Goal: Obtain resource: Obtain resource

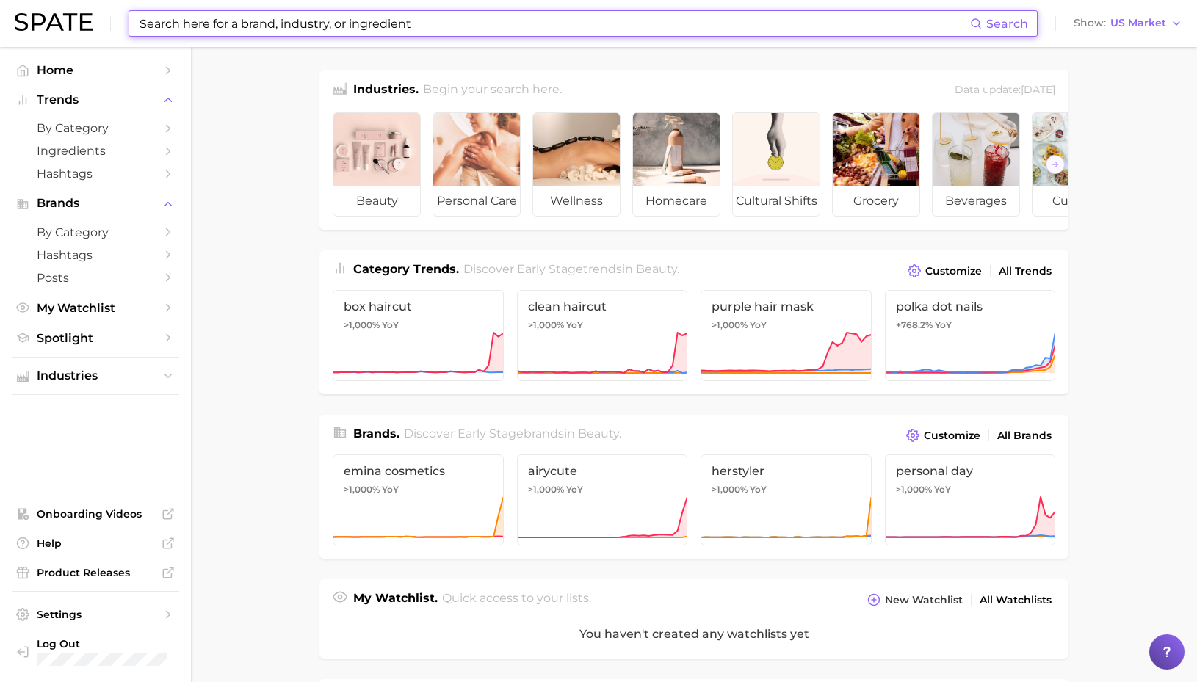
click at [552, 25] on input at bounding box center [554, 23] width 832 height 25
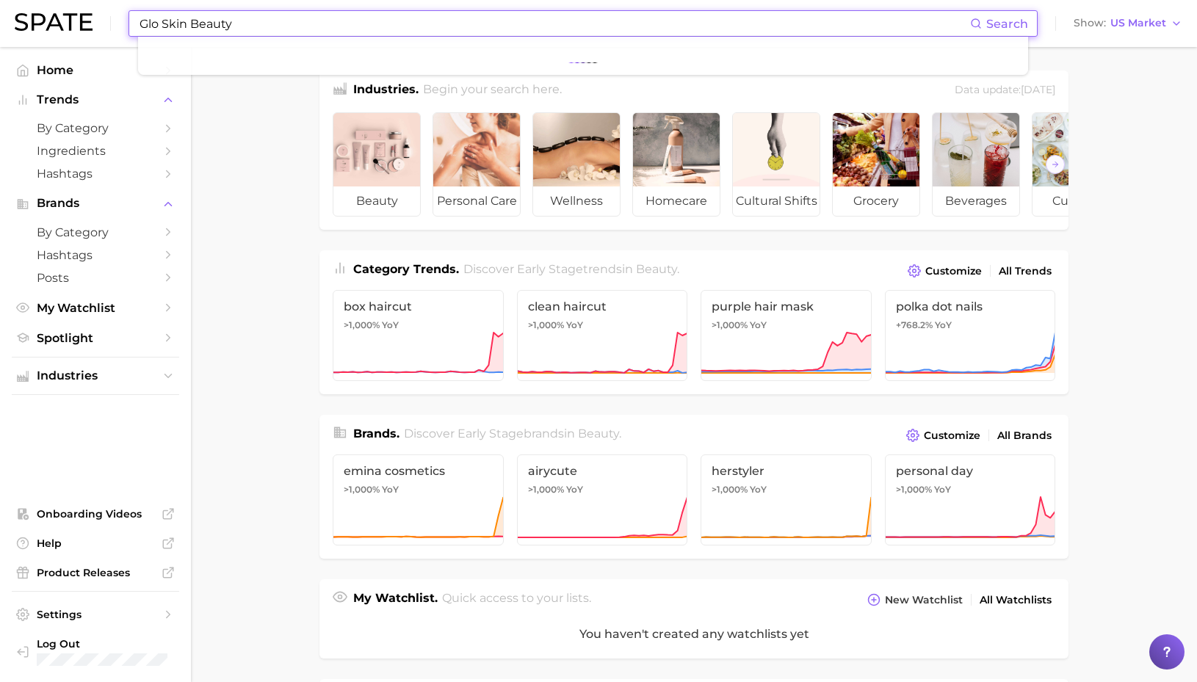
type input "Glo Skin Beauty"
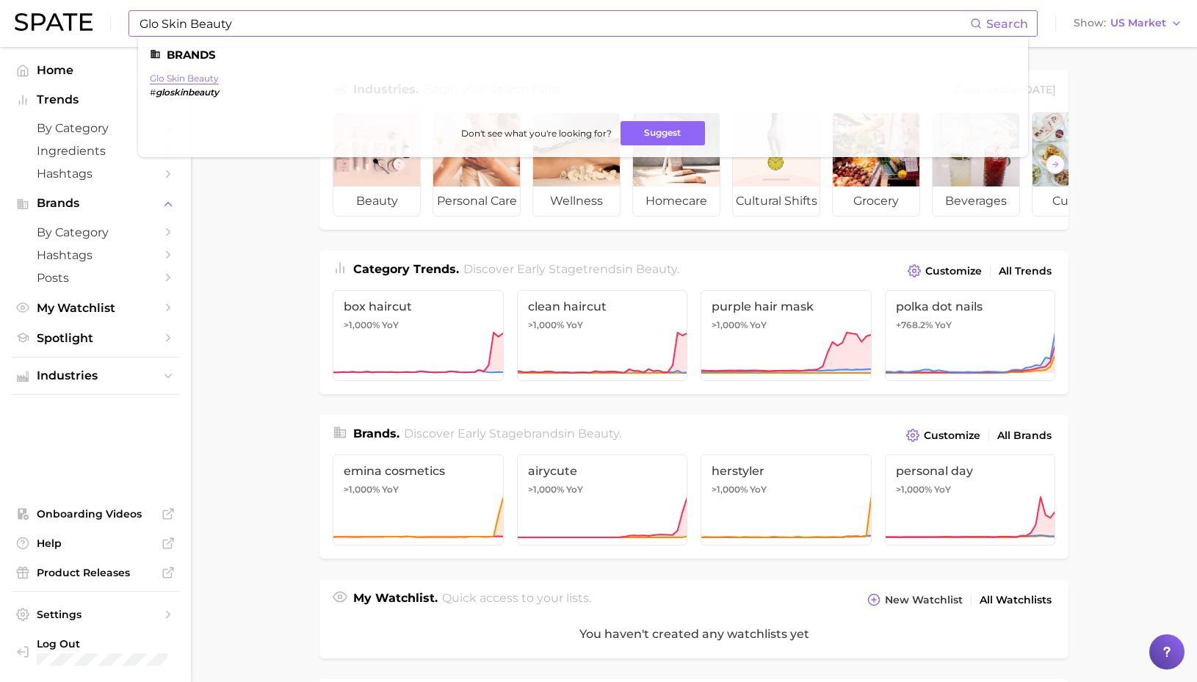
click at [203, 76] on link "glo skin beauty" at bounding box center [184, 78] width 69 height 11
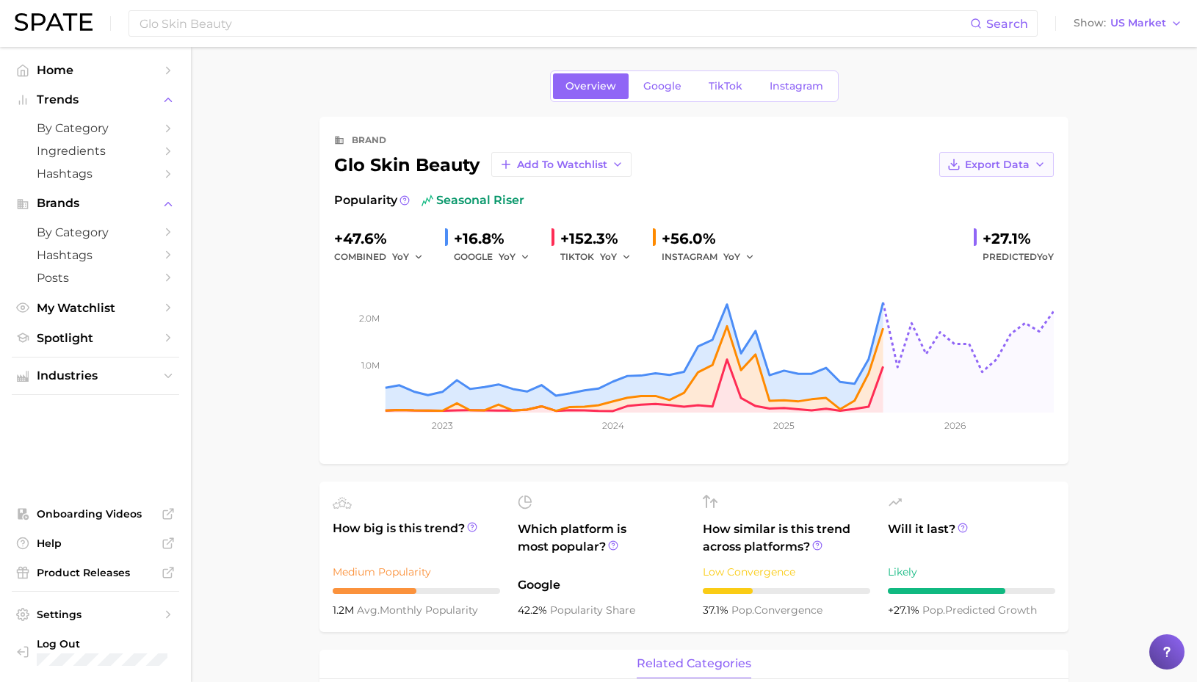
click at [1028, 162] on span "Export Data" at bounding box center [997, 165] width 65 height 12
click at [1003, 226] on button "Time Series Image" at bounding box center [974, 218] width 162 height 26
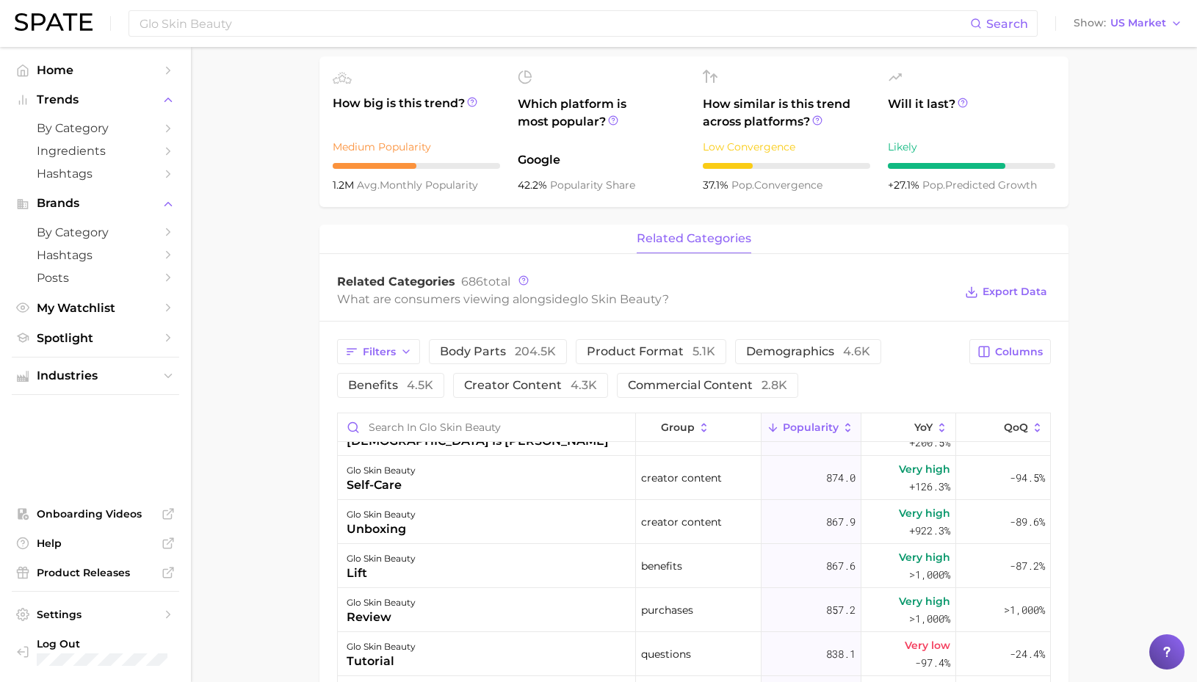
scroll to position [2464, 0]
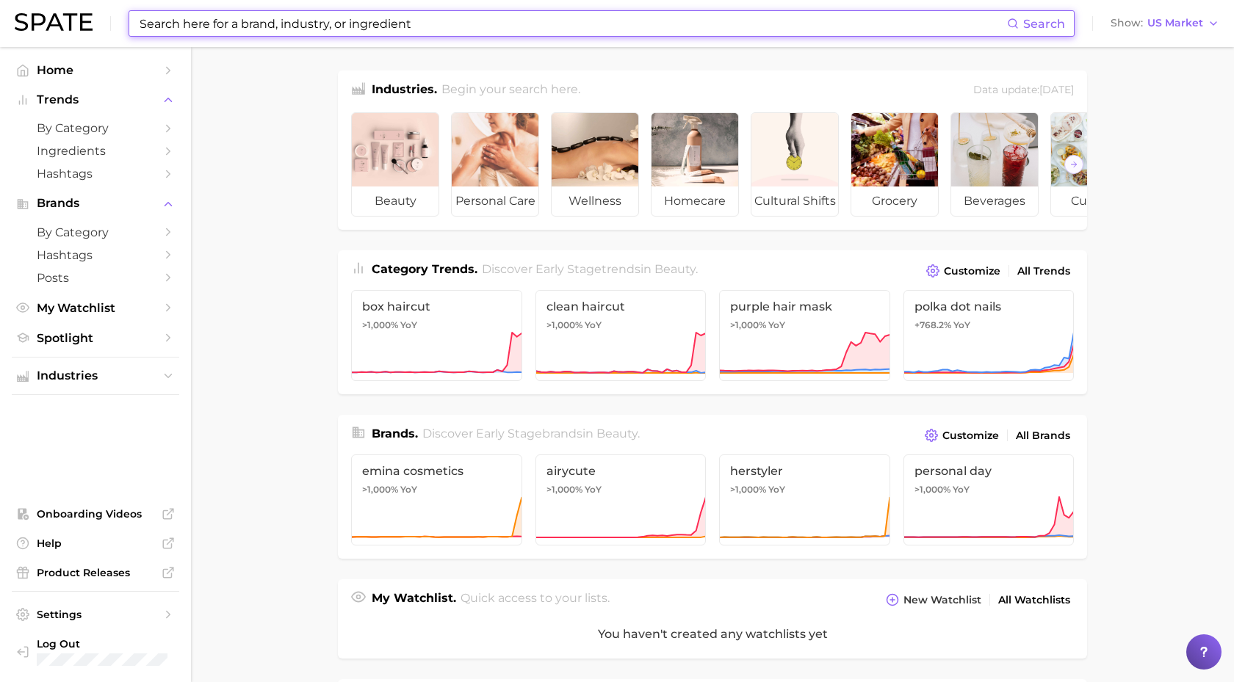
click at [278, 18] on input at bounding box center [572, 23] width 869 height 25
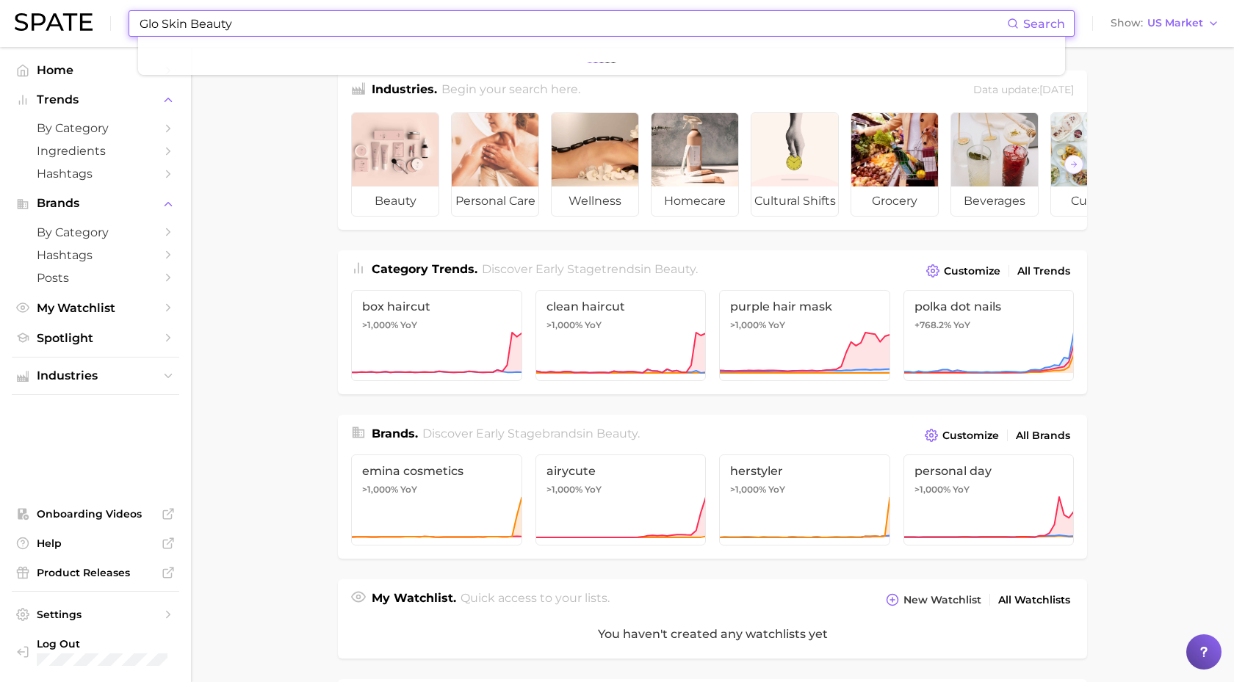
type input "Glo Skin Beauty"
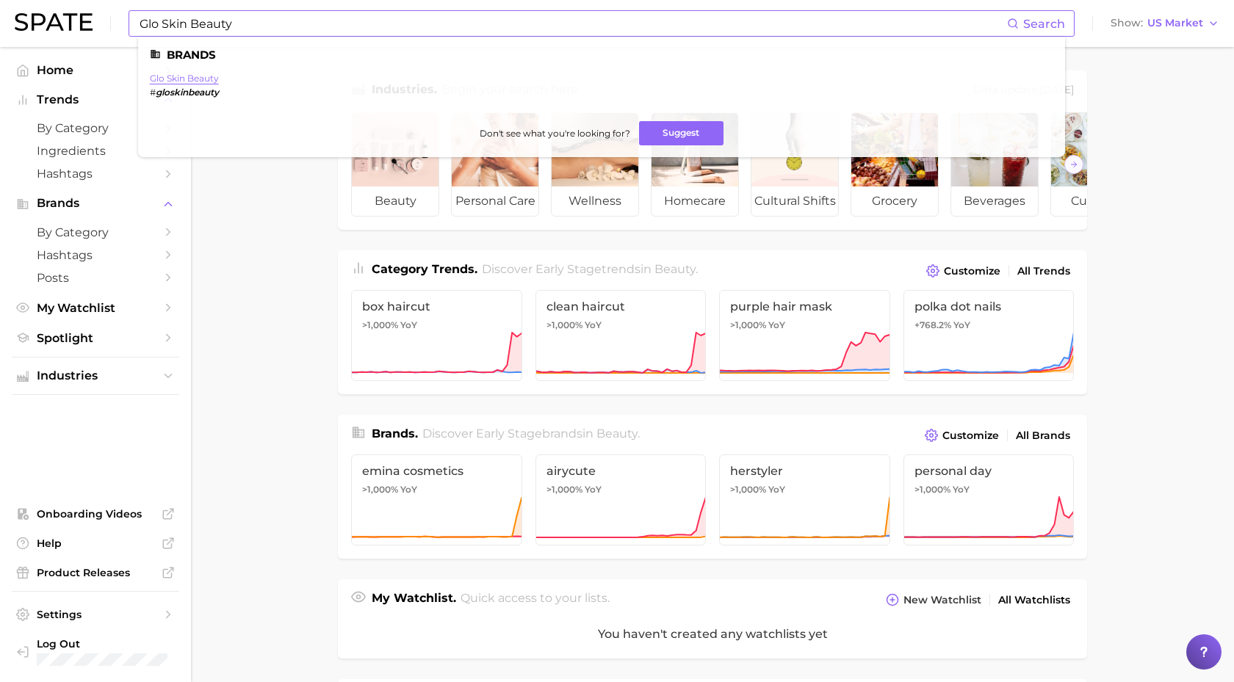
click at [197, 78] on link "glo skin beauty" at bounding box center [184, 78] width 69 height 11
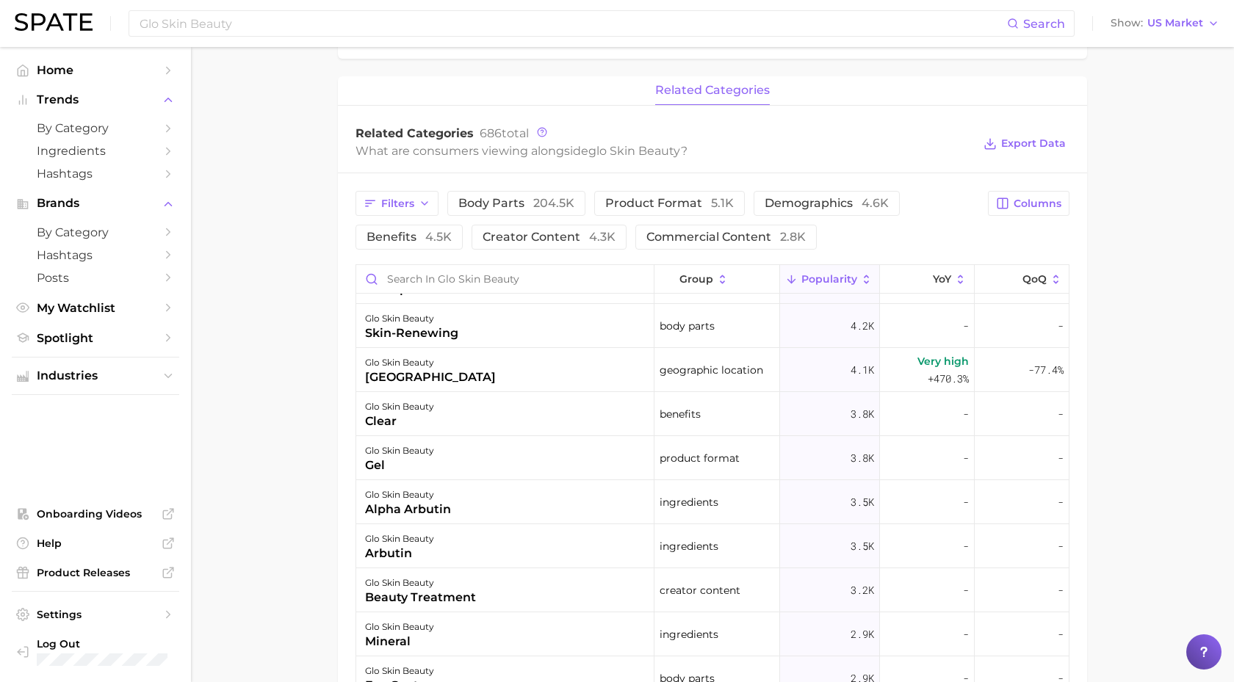
scroll to position [262, 0]
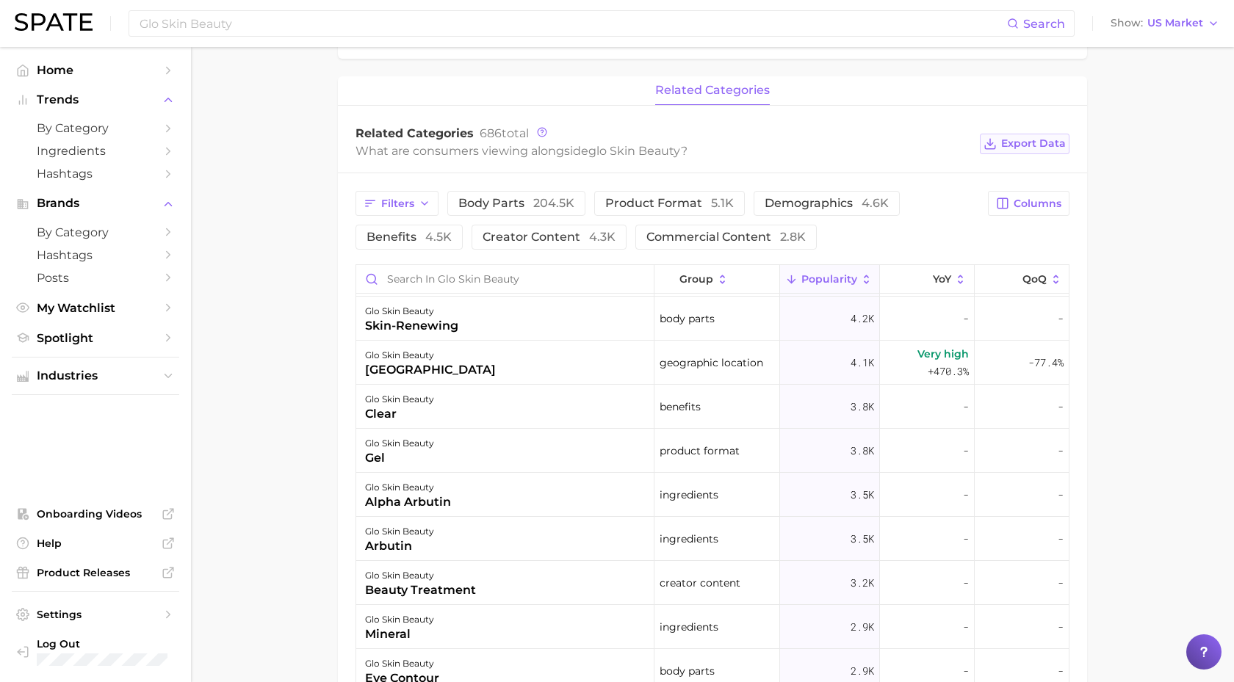
click at [1036, 140] on span "Export Data" at bounding box center [1033, 143] width 65 height 12
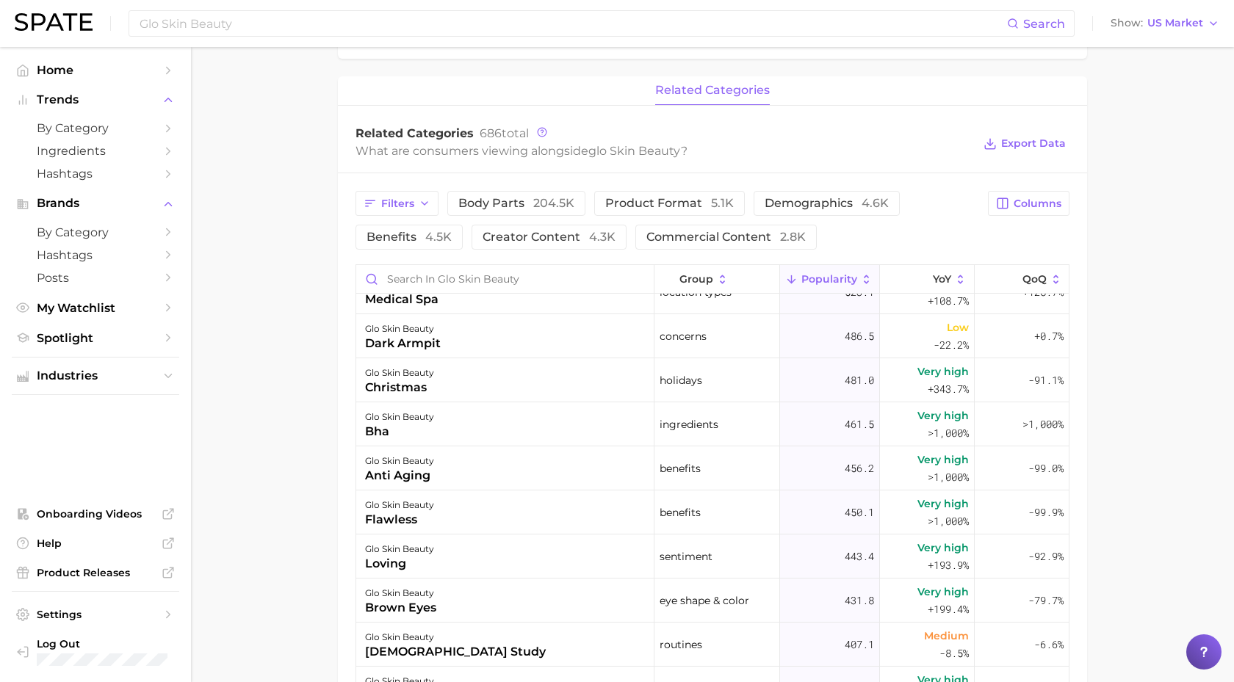
scroll to position [3229, 0]
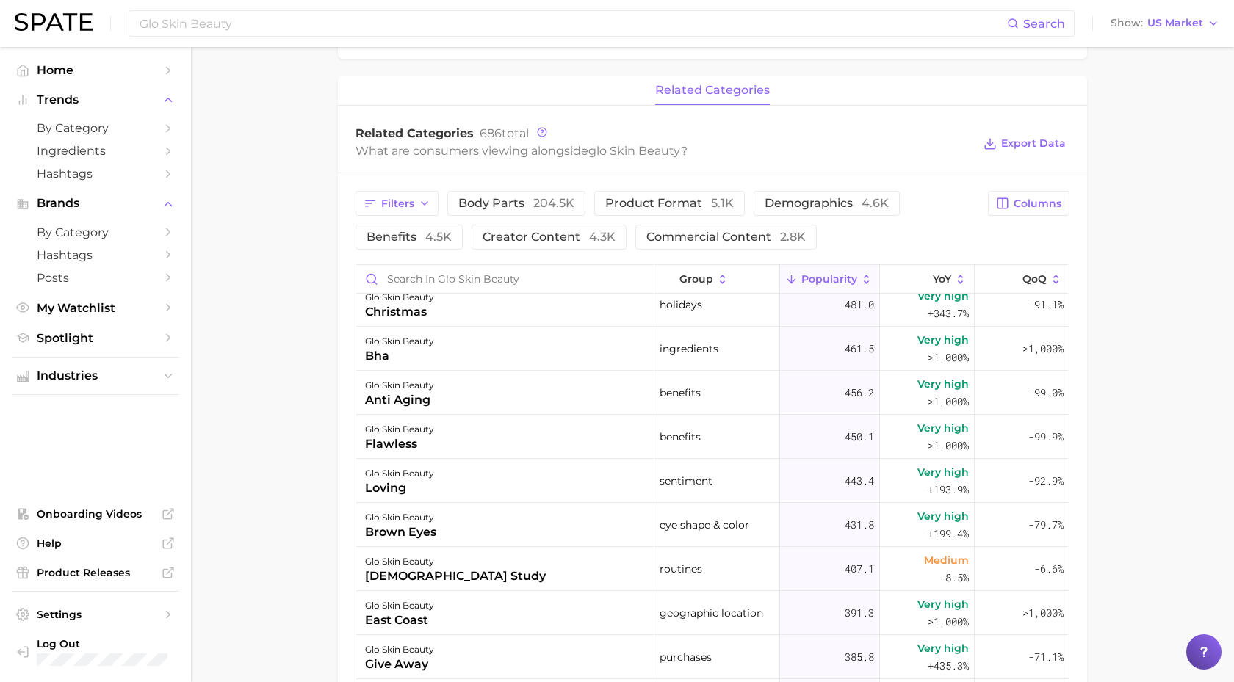
click at [299, 503] on main "Overview Google TikTok Instagram brand glo skin beauty Add to Watchlist Export …" at bounding box center [712, 255] width 1043 height 1565
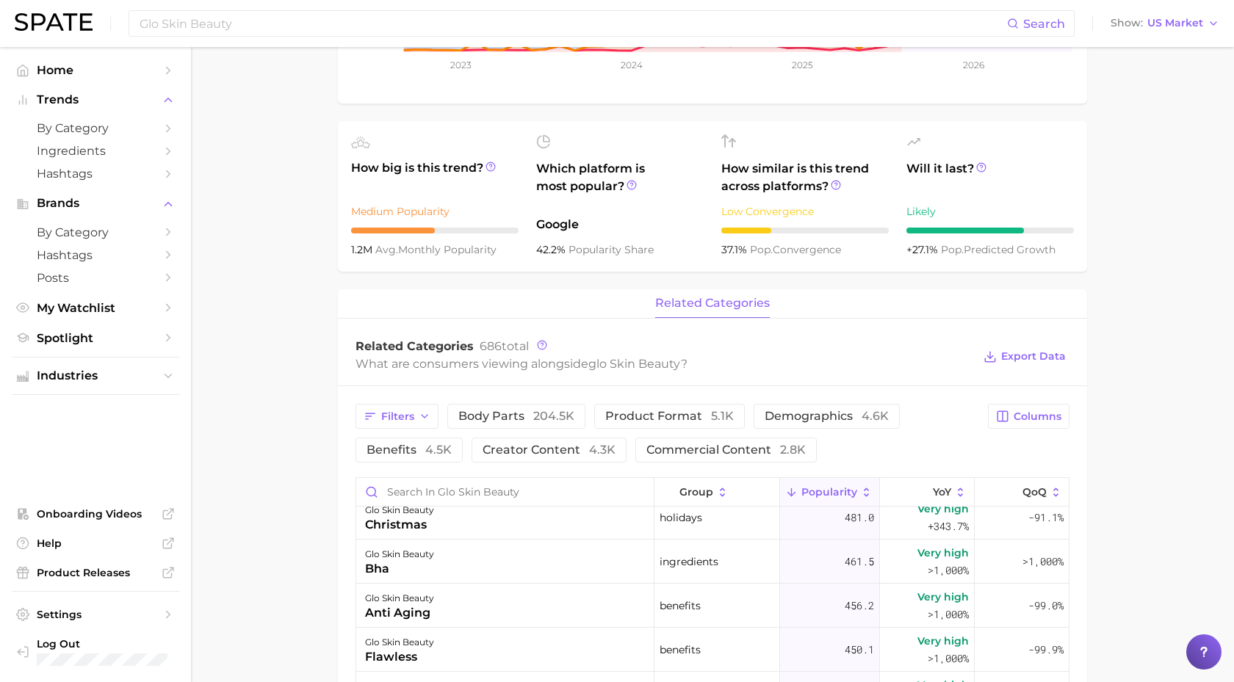
scroll to position [369, 0]
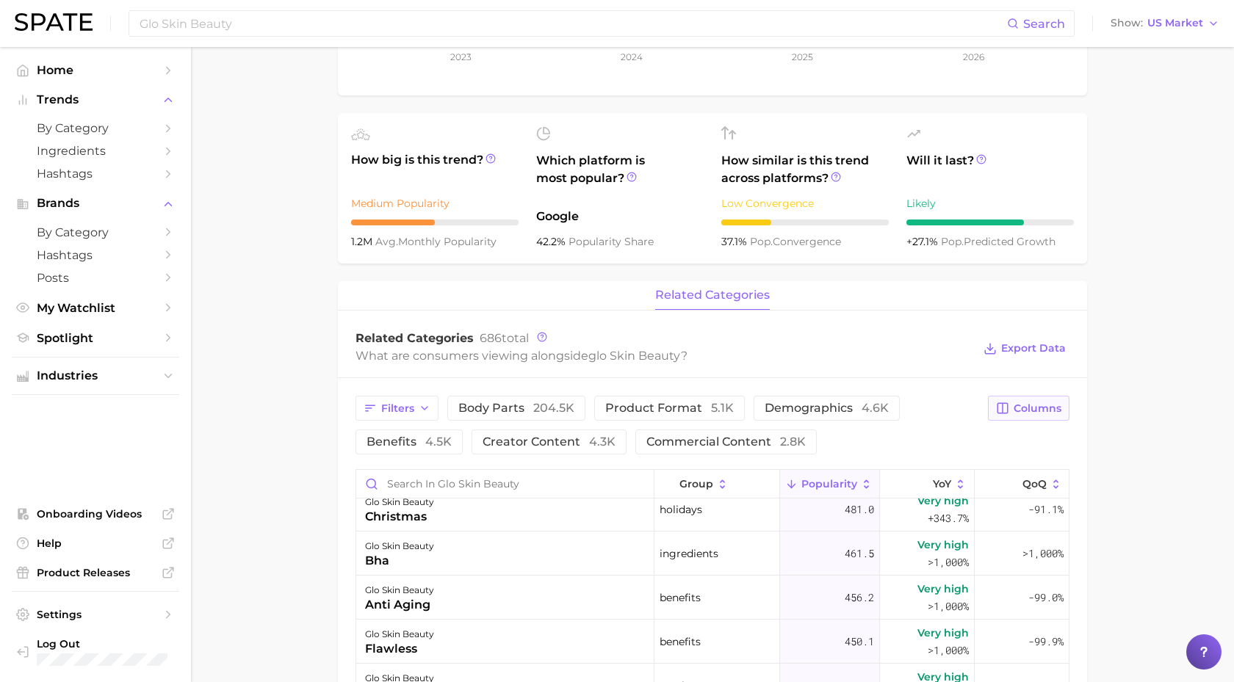
click at [1028, 405] on span "Columns" at bounding box center [1038, 409] width 48 height 12
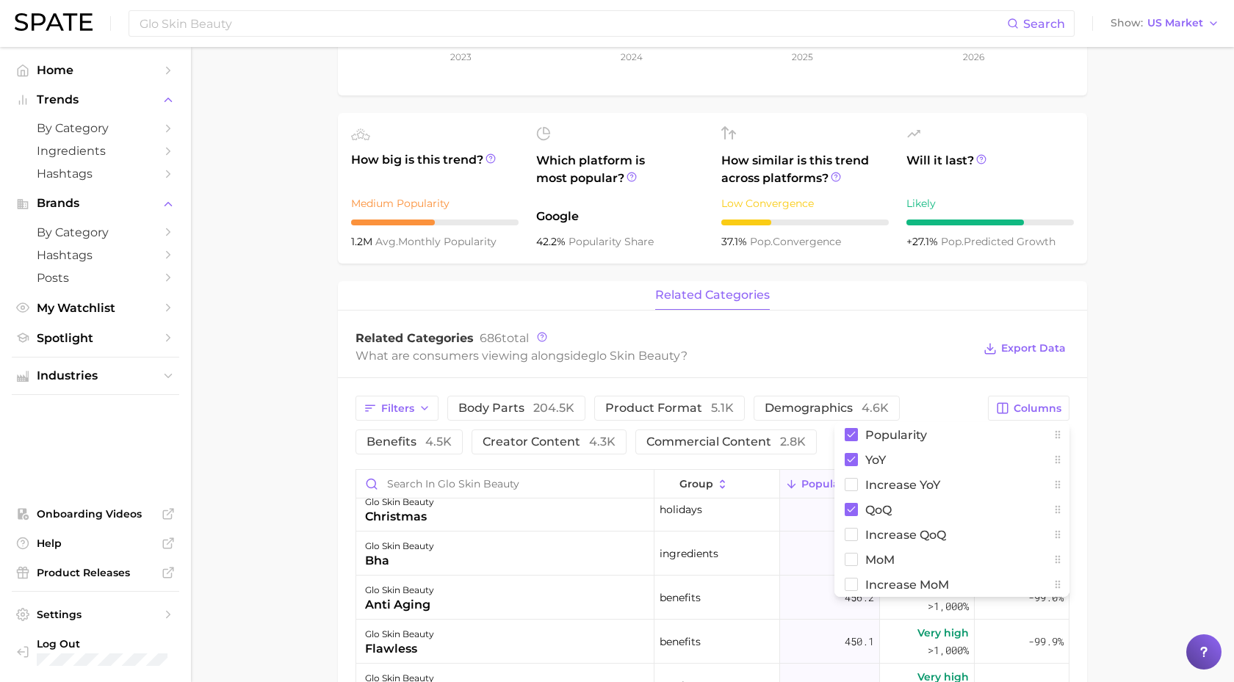
click at [1172, 386] on main "Overview Google TikTok Instagram brand glo skin beauty Add to Watchlist Export …" at bounding box center [712, 460] width 1043 height 1565
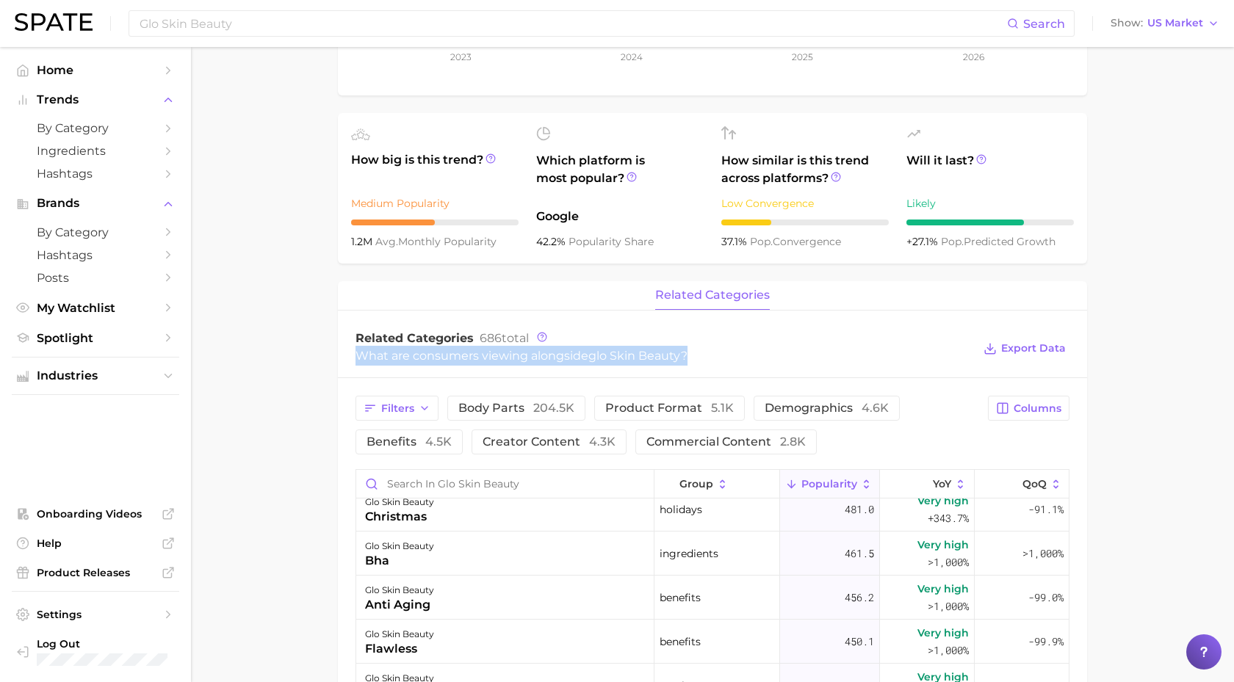
drag, startPoint x: 357, startPoint y: 354, endPoint x: 718, endPoint y: 363, distance: 360.8
click at [718, 363] on div "What are consumers viewing alongside glo skin beauty ?" at bounding box center [664, 356] width 617 height 20
copy div "What are consumers viewing alongside glo skin beauty ?"
